Goal: Task Accomplishment & Management: Manage account settings

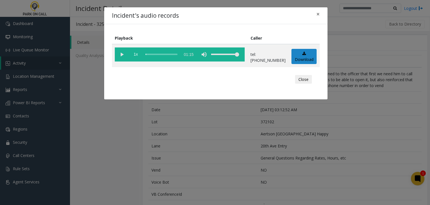
scroll to position [145, 0]
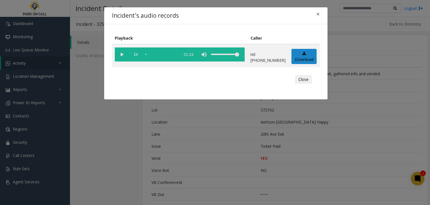
scroll to position [175, 0]
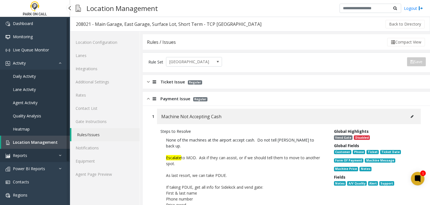
click at [25, 148] on link "Reports" at bounding box center [35, 154] width 70 height 13
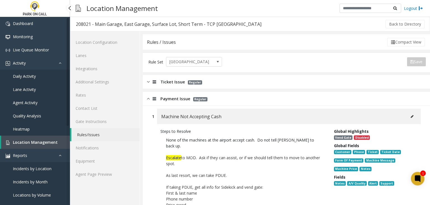
click at [31, 141] on span "Location Management" at bounding box center [35, 141] width 45 height 5
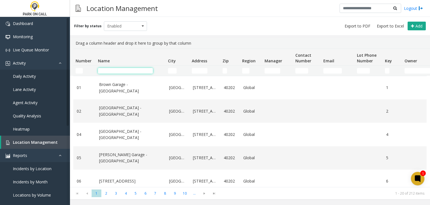
click at [135, 69] on input "Name Filter" at bounding box center [125, 71] width 55 height 6
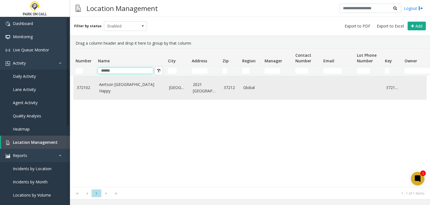
type input "******"
click at [128, 88] on link "Aertson [GEOGRAPHIC_DATA] Happy" at bounding box center [130, 87] width 63 height 13
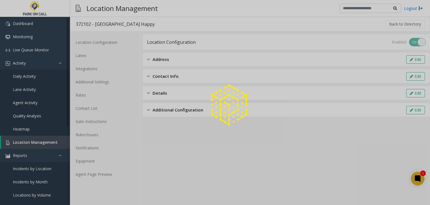
click at [82, 137] on div at bounding box center [215, 102] width 430 height 205
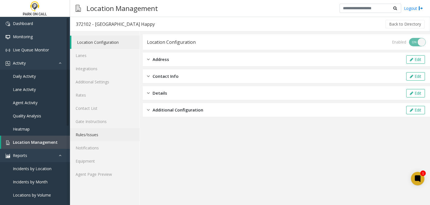
click at [82, 137] on link "Rules/Issues" at bounding box center [105, 134] width 70 height 13
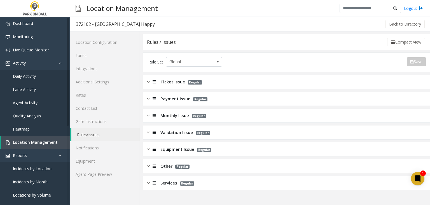
click at [160, 84] on div "Ticket Issue Regular" at bounding box center [174, 81] width 55 height 6
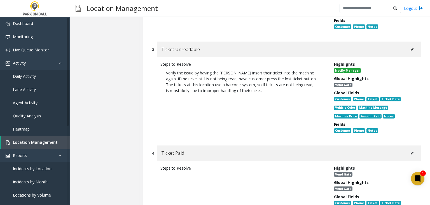
scroll to position [212, 0]
click at [410, 152] on button at bounding box center [412, 153] width 9 height 8
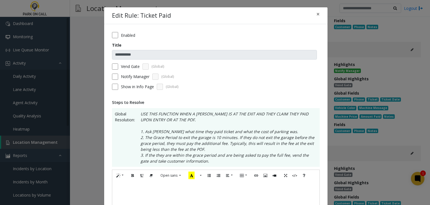
click at [372, 138] on div "**********" at bounding box center [215, 102] width 430 height 205
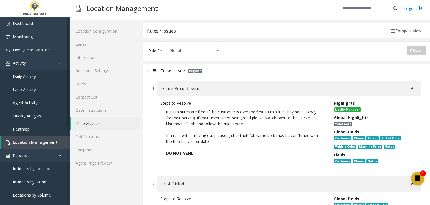
scroll to position [0, 0]
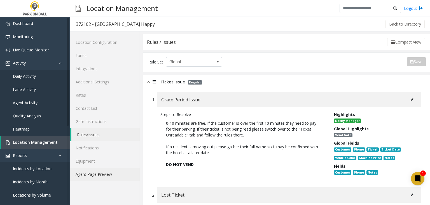
click at [100, 170] on link "Agent Page Preview" at bounding box center [105, 173] width 70 height 13
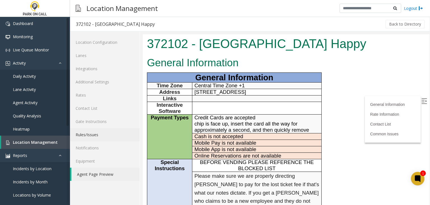
click at [106, 133] on link "Rules/Issues" at bounding box center [105, 134] width 70 height 13
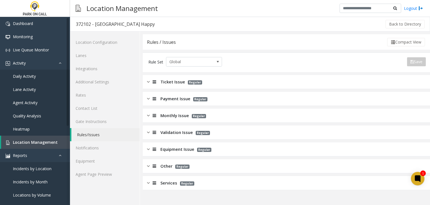
click at [164, 81] on span "Ticket Issue" at bounding box center [173, 81] width 25 height 6
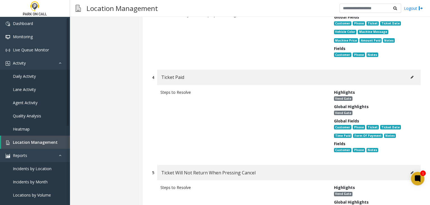
scroll to position [289, 0]
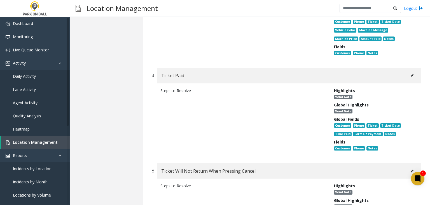
click at [411, 75] on icon at bounding box center [412, 75] width 3 height 3
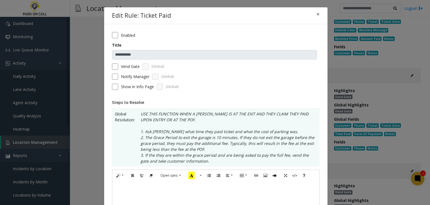
click at [167, 191] on div at bounding box center [215, 209] width 207 height 56
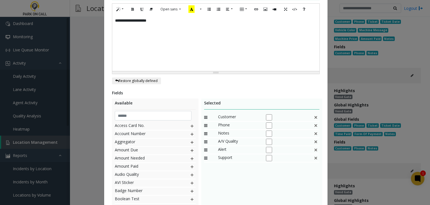
scroll to position [210, 0]
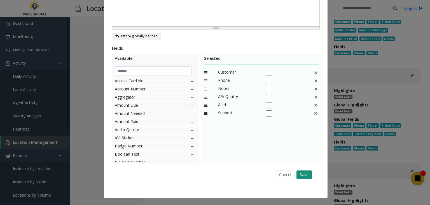
click at [304, 174] on button "Save" at bounding box center [304, 174] width 15 height 8
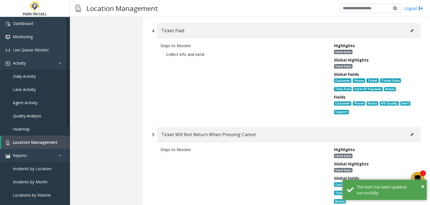
scroll to position [334, 0]
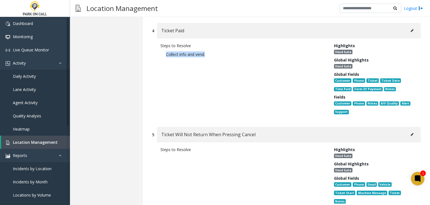
drag, startPoint x: 208, startPoint y: 57, endPoint x: 153, endPoint y: 55, distance: 55.8
click at [153, 55] on div "Steps to Resolve Collect info and vend. Highlights Vend Gate Global Highlights …" at bounding box center [286, 79] width 269 height 83
copy p "Collect info and vend."
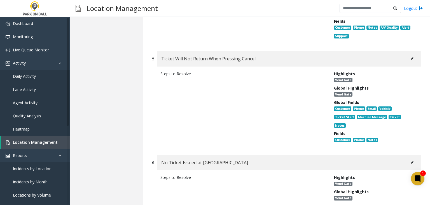
scroll to position [410, 0]
click at [412, 59] on button at bounding box center [412, 58] width 9 height 8
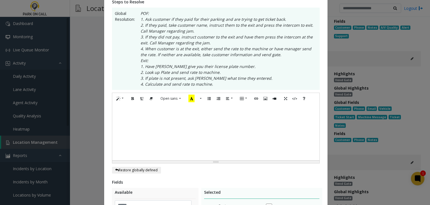
scroll to position [100, 0]
click at [191, 129] on div at bounding box center [216, 133] width 208 height 56
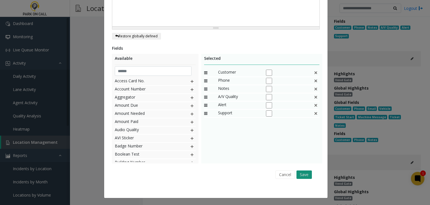
click at [305, 176] on button "Save" at bounding box center [304, 174] width 15 height 8
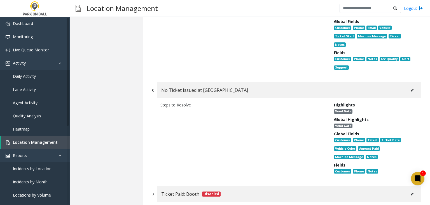
scroll to position [490, 0]
click at [411, 88] on icon at bounding box center [412, 89] width 3 height 3
type input "**********"
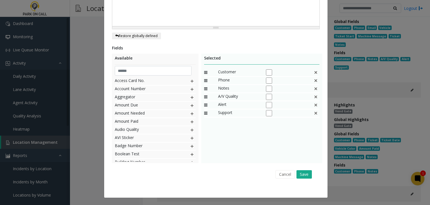
scroll to position [0, 0]
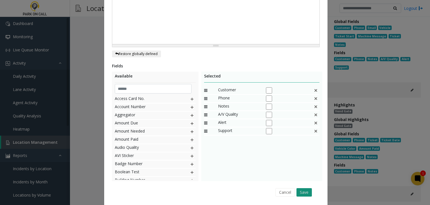
click at [301, 188] on button "Save" at bounding box center [304, 192] width 15 height 8
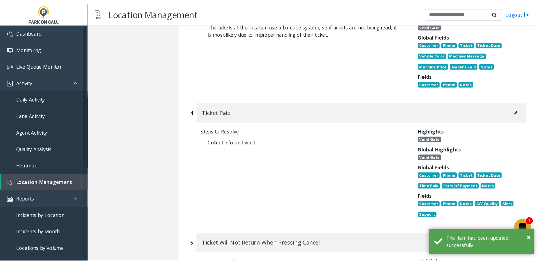
scroll to position [0, 0]
